Goal: Information Seeking & Learning: Learn about a topic

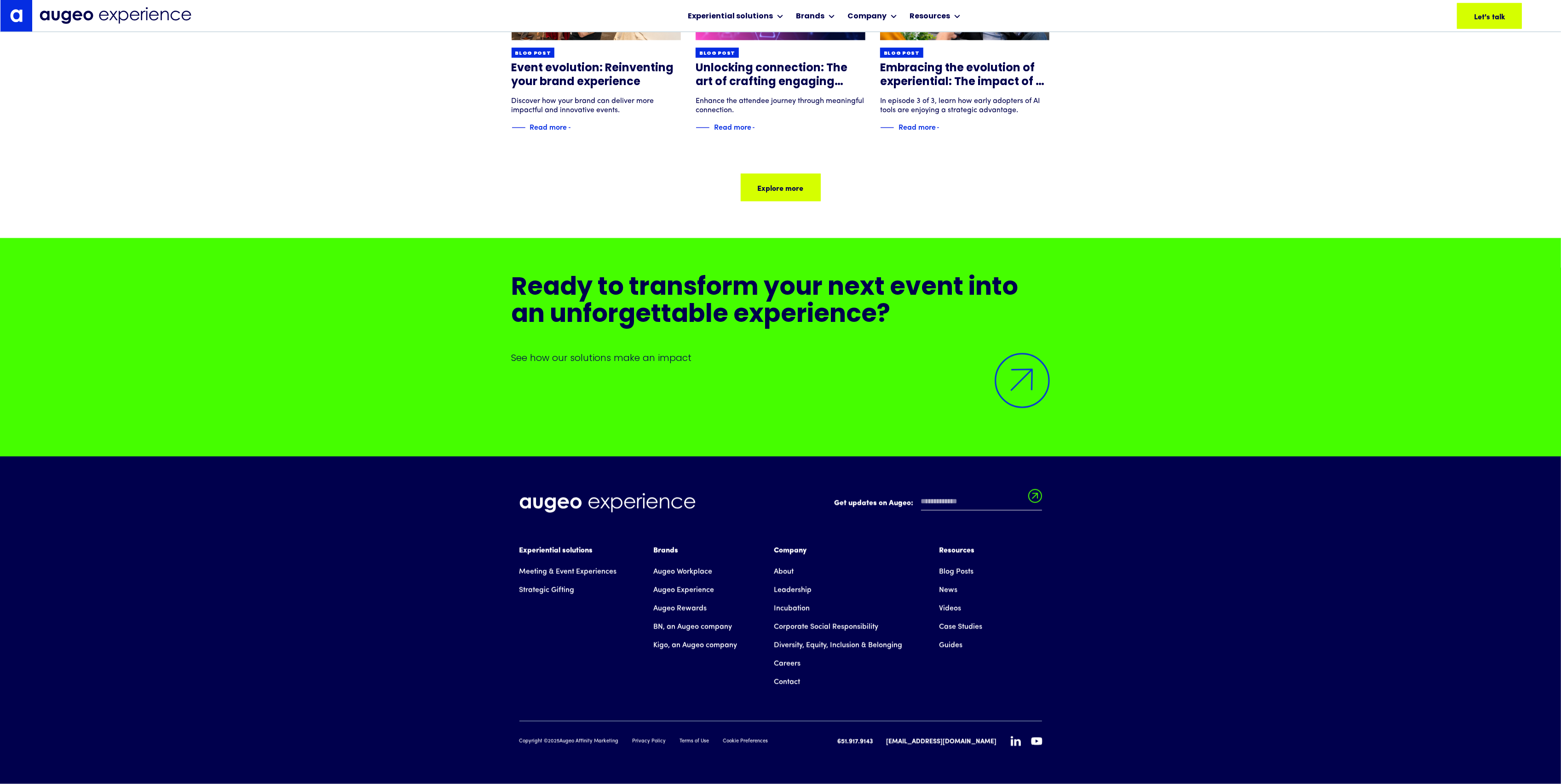
scroll to position [11367, 0]
click at [802, 589] on link "Leadership" at bounding box center [793, 590] width 38 height 19
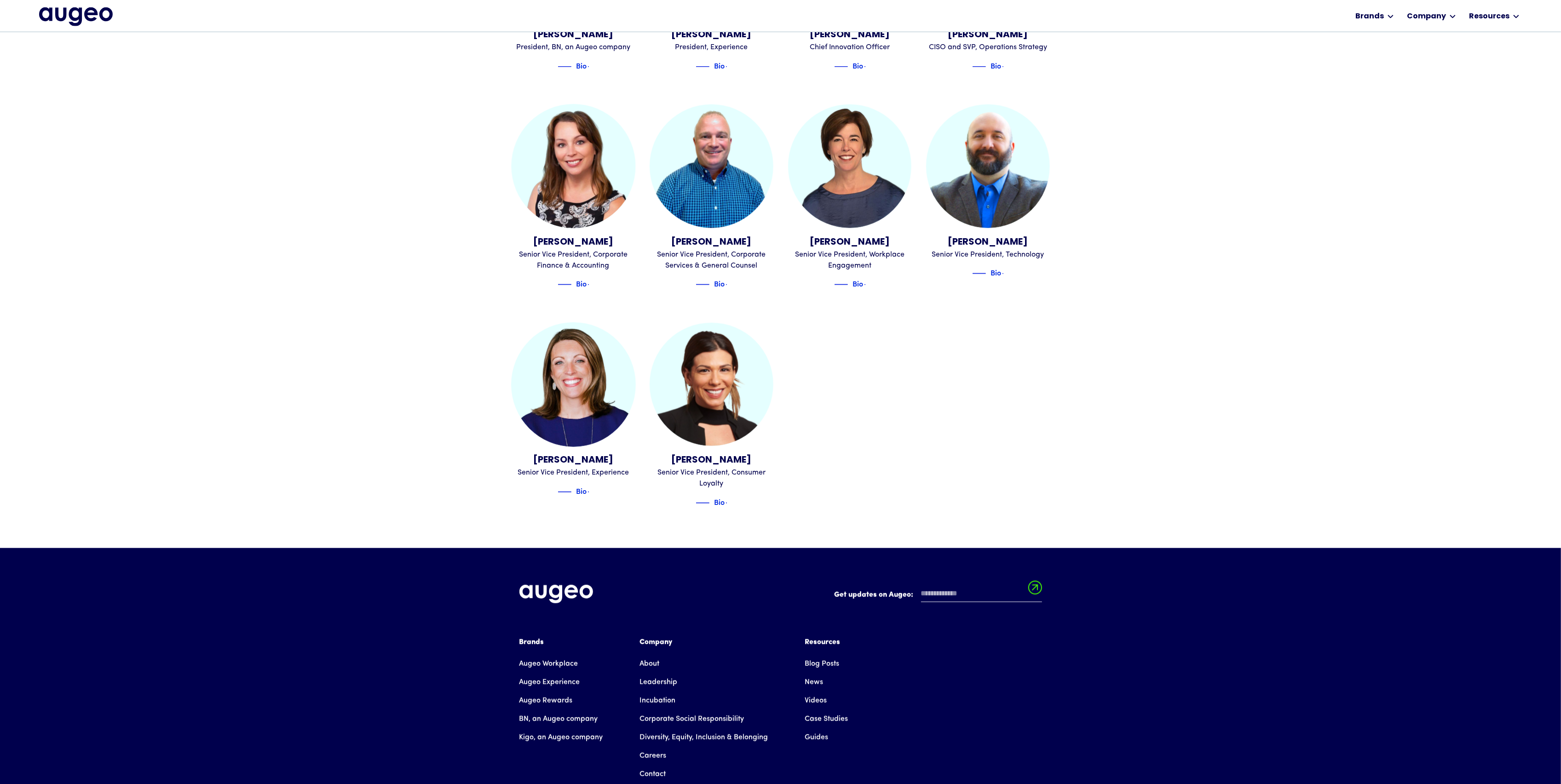
scroll to position [1174, 0]
